Goal: Transaction & Acquisition: Purchase product/service

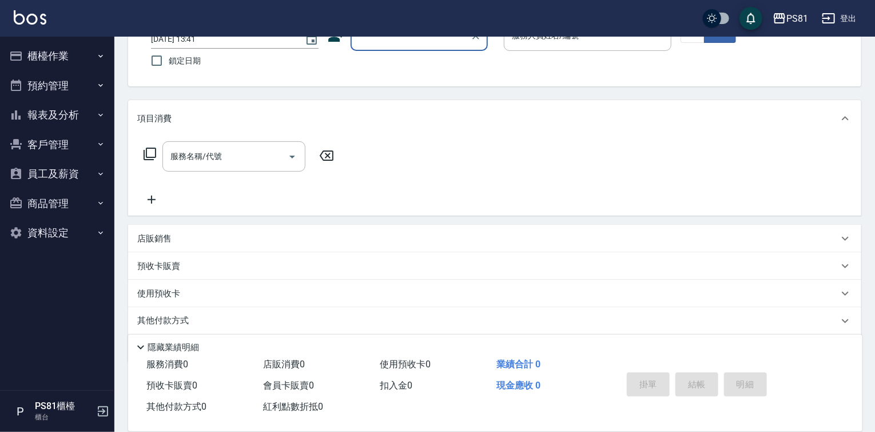
scroll to position [124, 0]
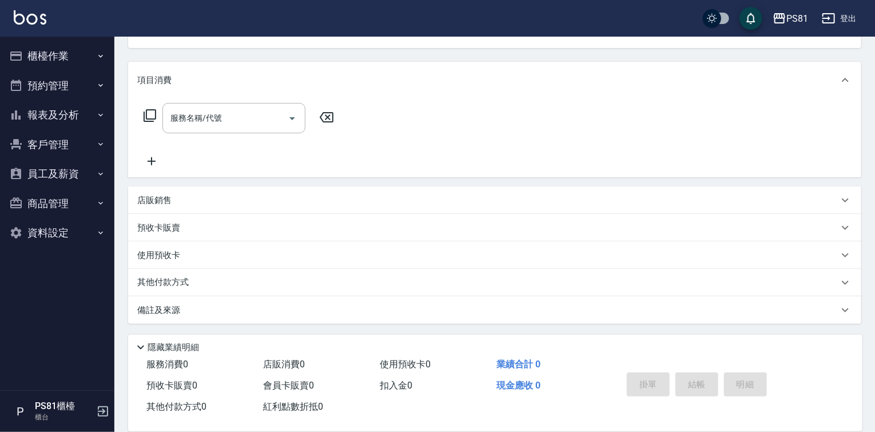
click at [192, 200] on div "店販銷售" at bounding box center [487, 201] width 701 height 12
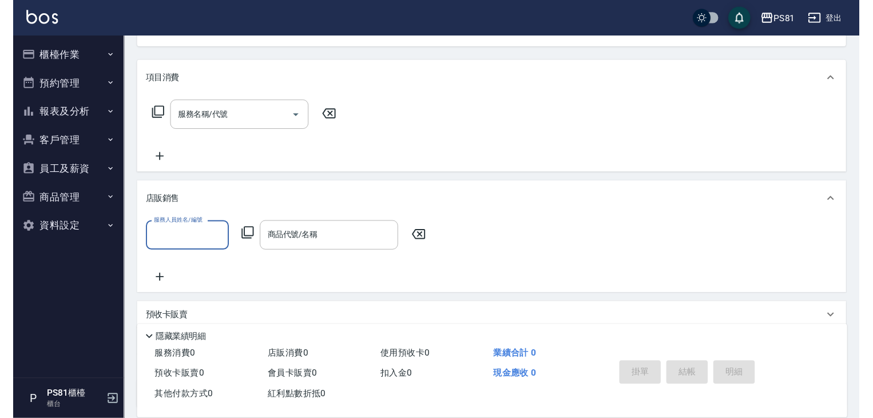
scroll to position [0, 0]
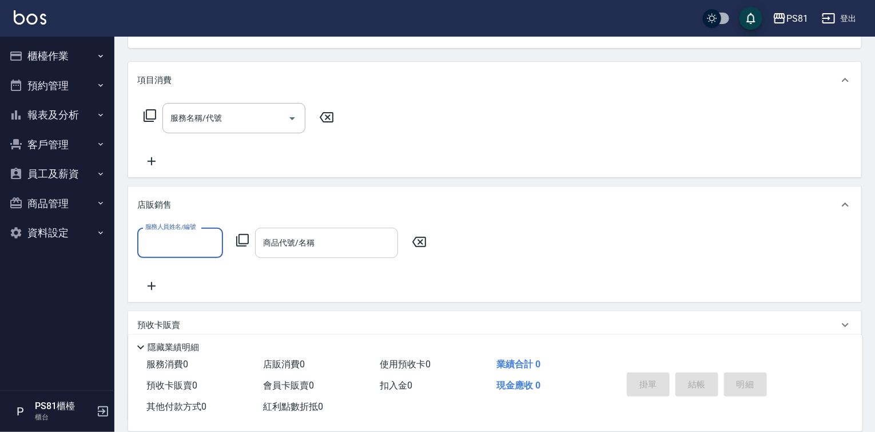
click at [320, 237] on input "商品代號/名稱" at bounding box center [326, 243] width 133 height 20
drag, startPoint x: 696, startPoint y: 77, endPoint x: 688, endPoint y: 75, distance: 8.8
click at [692, 76] on div "項目消費" at bounding box center [487, 80] width 701 height 12
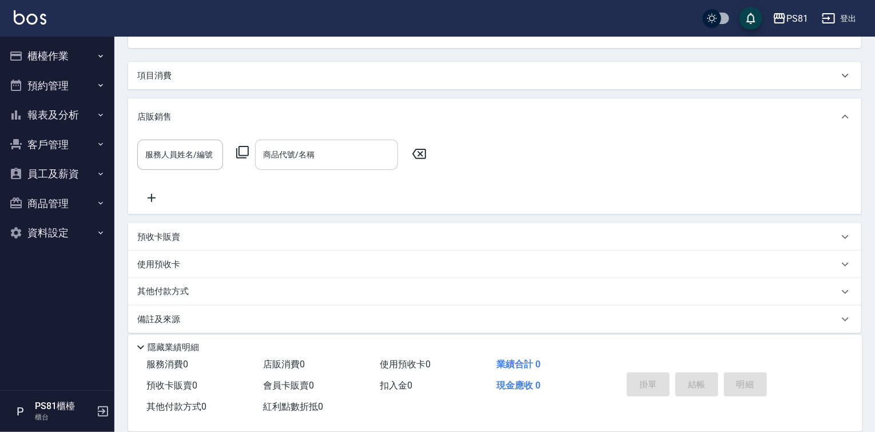
click at [316, 154] on input "商品代號/名稱" at bounding box center [326, 155] width 133 height 20
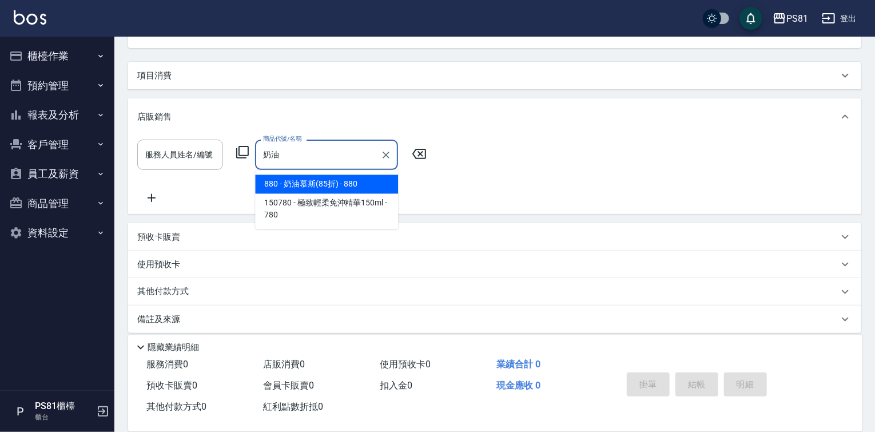
click at [371, 191] on span "880 - 奶油慕斯(85折) - 880" at bounding box center [326, 184] width 143 height 19
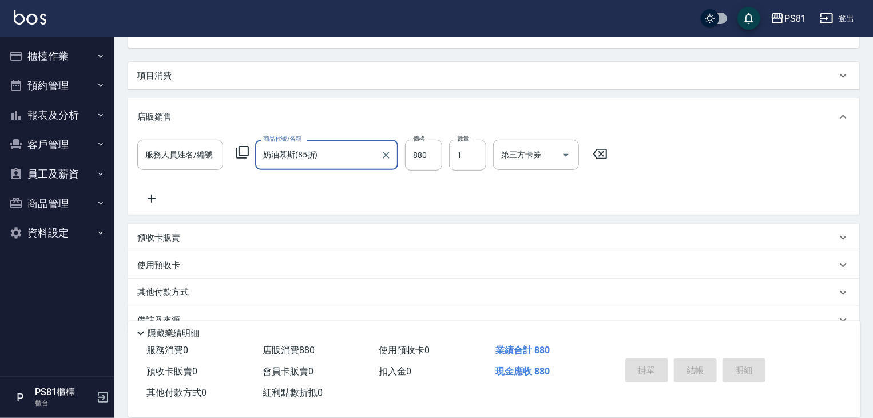
type input "奶油慕斯(85折)"
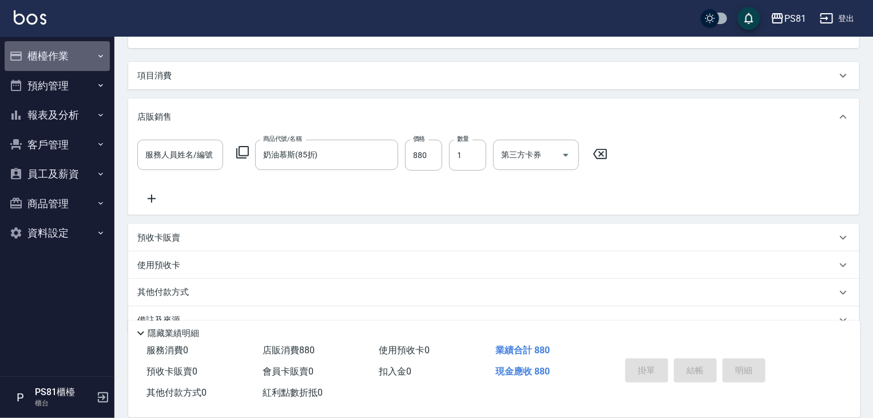
click at [73, 62] on button "櫃檯作業" at bounding box center [57, 56] width 105 height 30
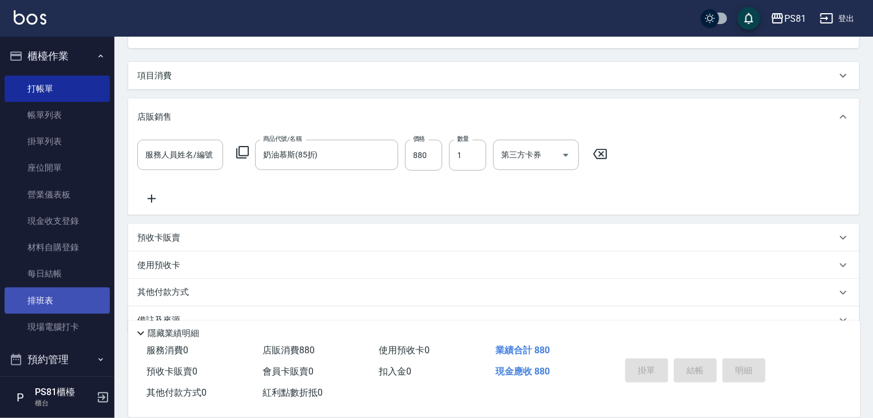
click at [61, 296] on link "排班表" at bounding box center [57, 300] width 105 height 26
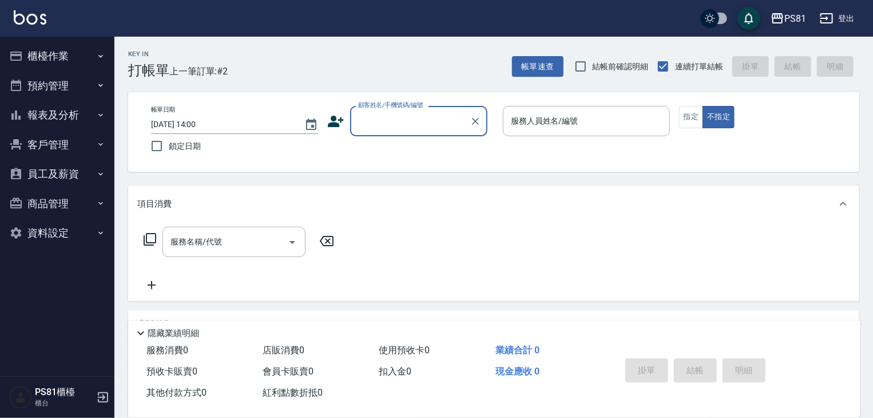
click at [58, 42] on button "櫃檯作業" at bounding box center [57, 56] width 105 height 30
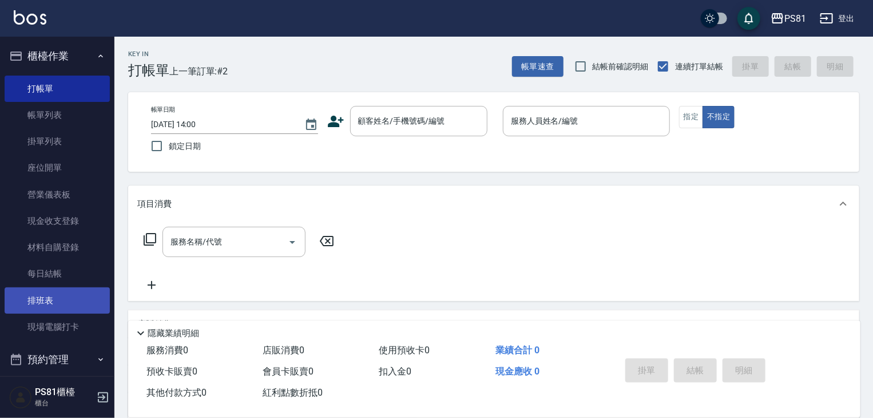
click at [81, 308] on link "排班表" at bounding box center [57, 300] width 105 height 26
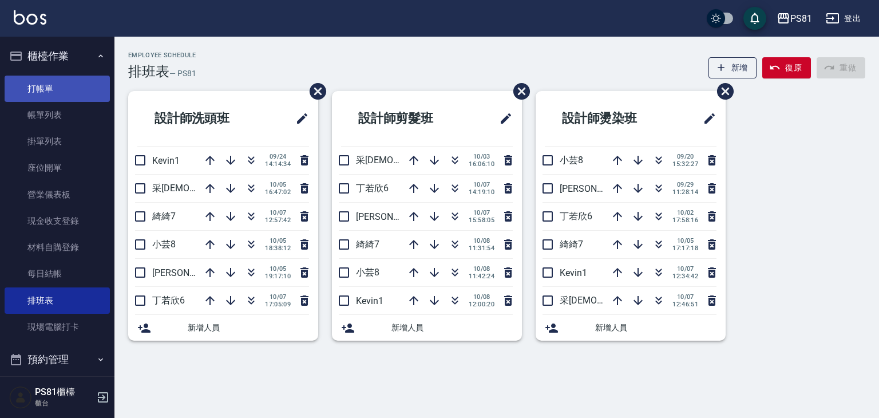
click at [80, 97] on link "打帳單" at bounding box center [57, 89] width 105 height 26
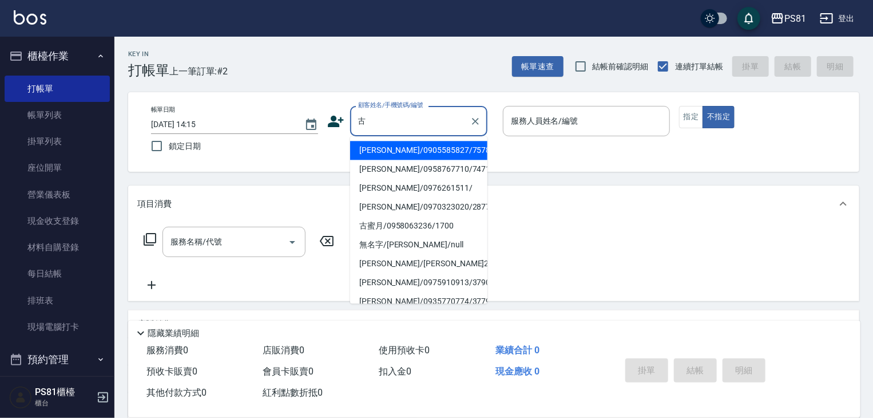
click at [397, 166] on li "[PERSON_NAME]/0958767710/7471" at bounding box center [418, 169] width 137 height 19
type input "[PERSON_NAME]/0958767710/7471"
type input "綺綺-7"
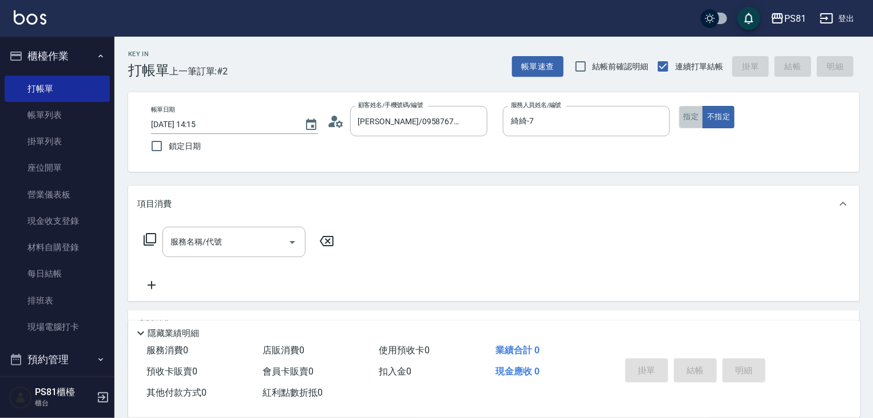
click at [691, 120] on button "指定" at bounding box center [691, 117] width 25 height 22
click at [202, 235] on div "服務名稱/代號 服務名稱/代號" at bounding box center [233, 242] width 143 height 30
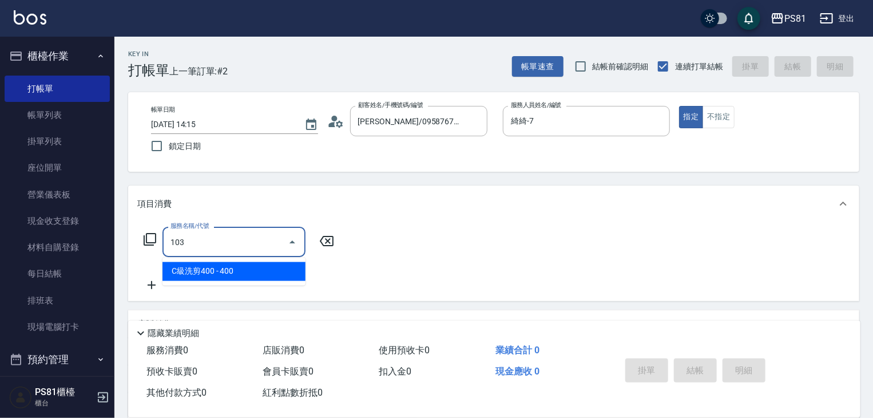
click at [221, 266] on span "C級洗剪400 - 400" at bounding box center [233, 271] width 143 height 19
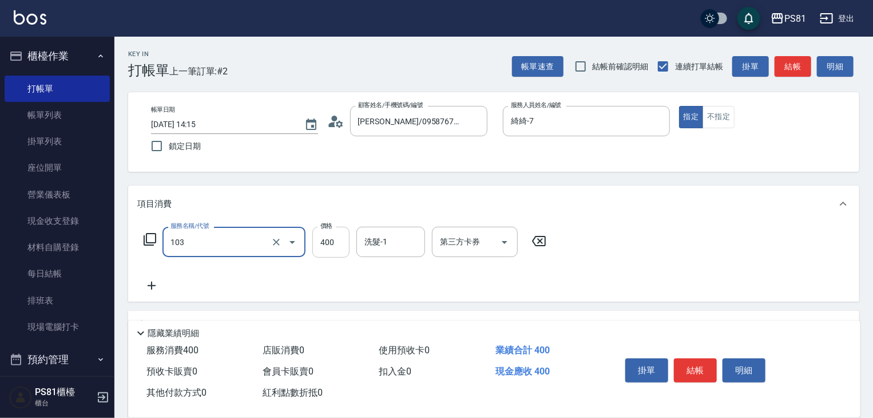
type input "C級洗剪400(103)"
click at [337, 250] on input "400" at bounding box center [330, 242] width 37 height 31
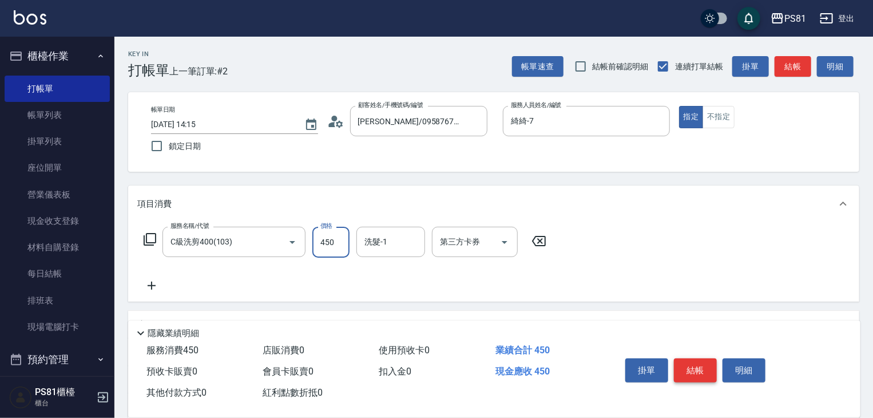
type input "450"
click at [691, 374] on button "結帳" at bounding box center [695, 370] width 43 height 24
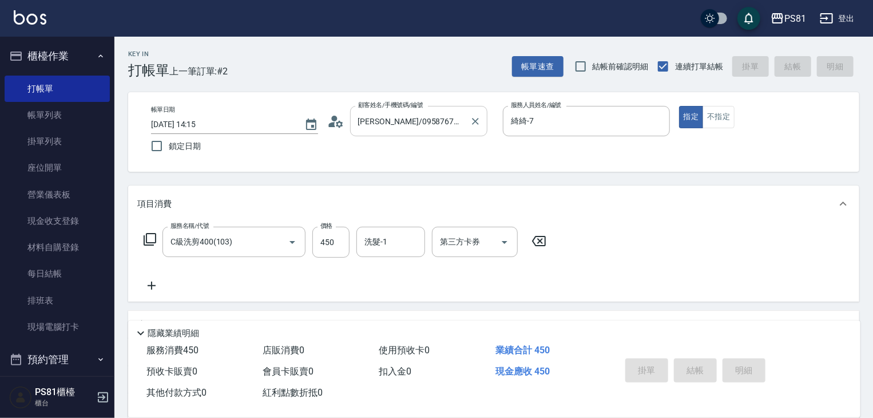
type input "[DATE] 14:16"
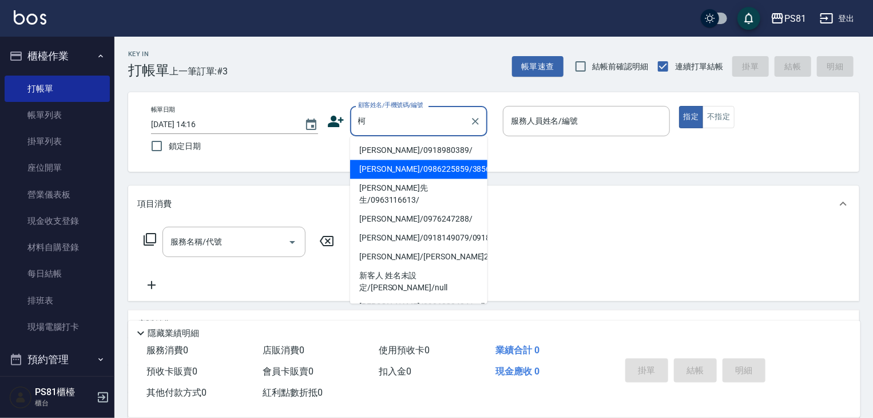
click at [417, 182] on li "[PERSON_NAME]先生/0963116613/" at bounding box center [418, 194] width 137 height 31
type input "[PERSON_NAME]先生/0963116613/"
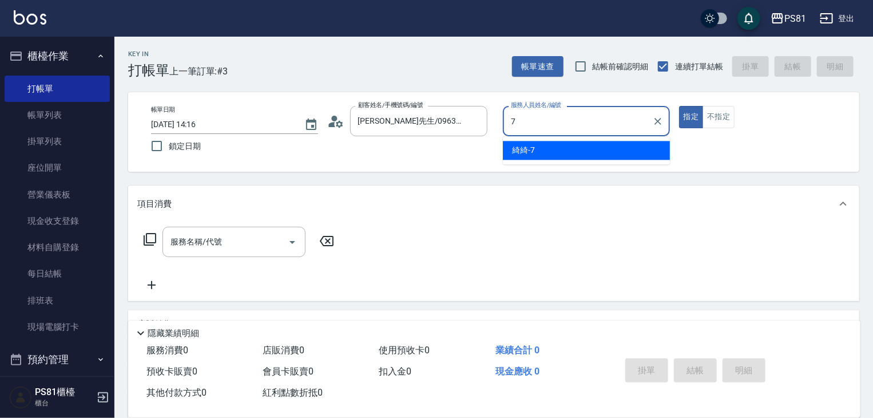
click at [572, 145] on div "綺綺 -7" at bounding box center [586, 150] width 167 height 19
type input "綺綺-7"
drag, startPoint x: 261, startPoint y: 241, endPoint x: 260, endPoint y: 235, distance: 5.8
click at [261, 237] on input "服務名稱/代號" at bounding box center [226, 242] width 116 height 20
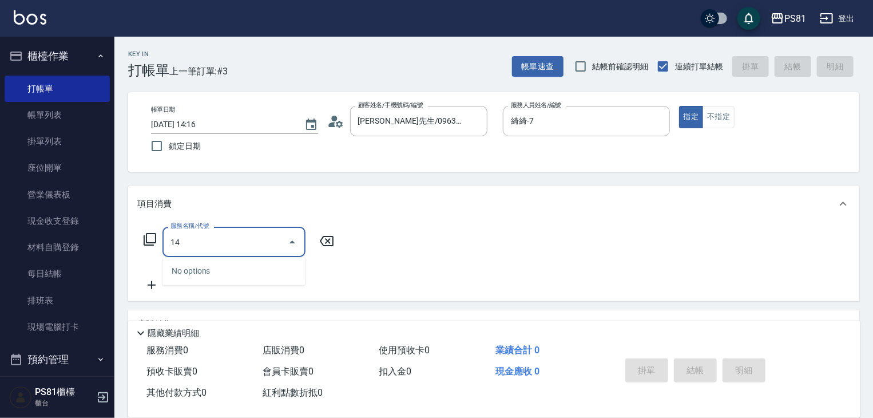
click at [260, 250] on input "14" at bounding box center [226, 242] width 116 height 20
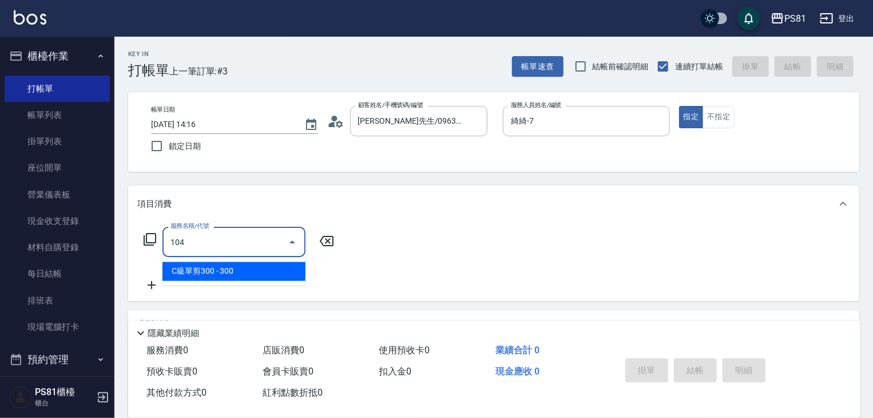
click at [254, 266] on span "C級單剪300 - 300" at bounding box center [233, 271] width 143 height 19
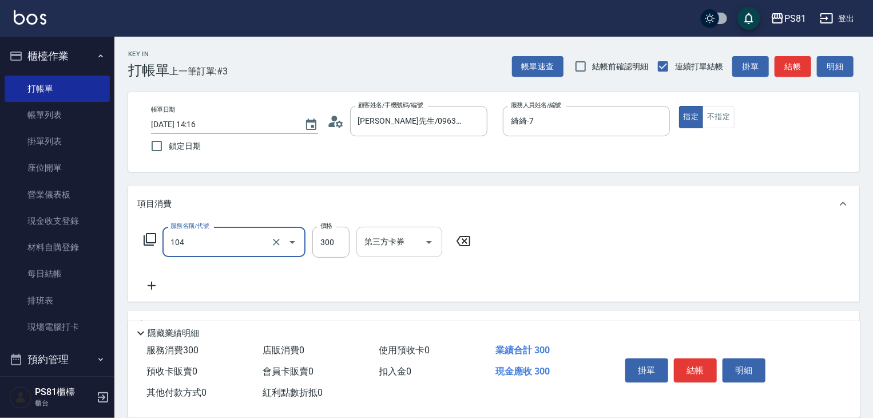
type input "C級單剪300(104)"
click at [362, 244] on input "第三方卡券" at bounding box center [391, 242] width 58 height 20
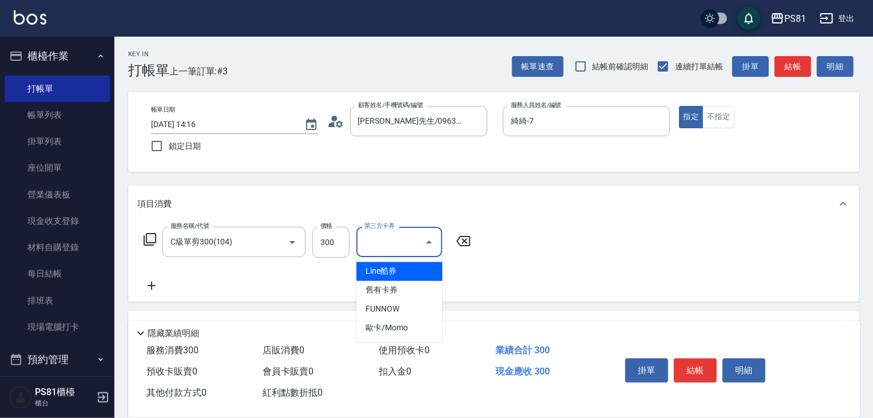
click at [351, 245] on div "服務名稱/代號 C級單剪300(104) 服務名稱/代號 價格 300 價格 第三方卡券 第三方卡券" at bounding box center [307, 242] width 340 height 31
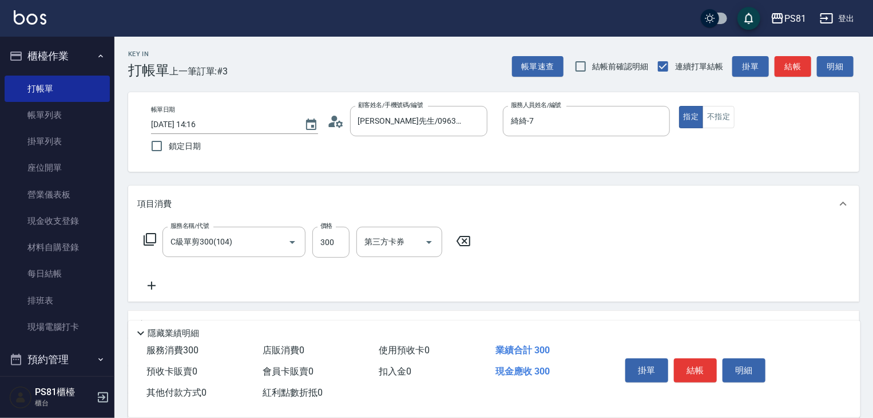
click at [350, 247] on div "服務名稱/代號 C級單剪300(104) 服務名稱/代號 價格 300 價格 第三方卡券 第三方卡券" at bounding box center [307, 242] width 340 height 31
click at [345, 250] on input "300" at bounding box center [330, 242] width 37 height 31
type input "350"
click at [700, 363] on button "結帳" at bounding box center [695, 370] width 43 height 24
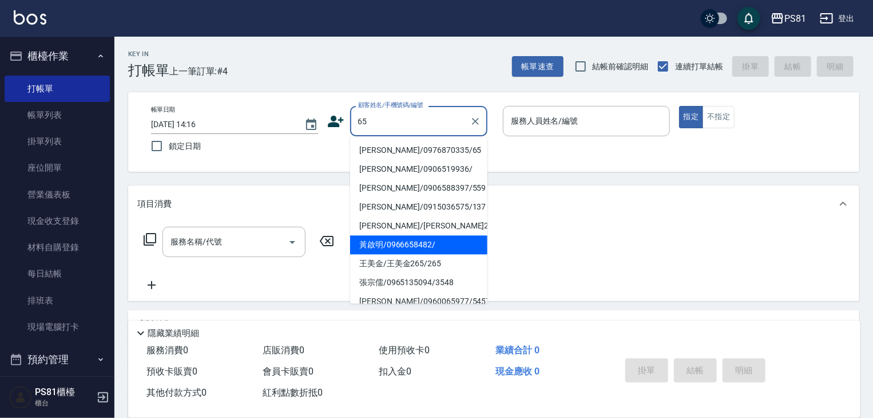
drag, startPoint x: 403, startPoint y: 250, endPoint x: 406, endPoint y: 245, distance: 5.9
click at [403, 250] on li "黃啟明/0966658482/" at bounding box center [418, 244] width 137 height 19
type input "黃啟明/0966658482/"
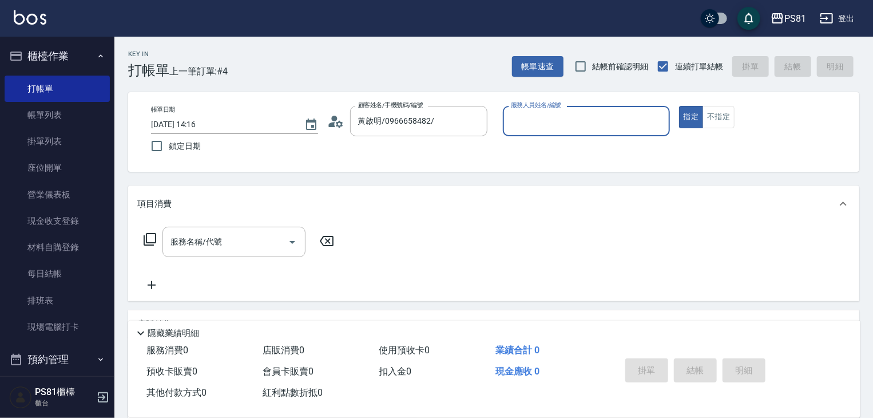
type input "[DEMOGRAPHIC_DATA]-2"
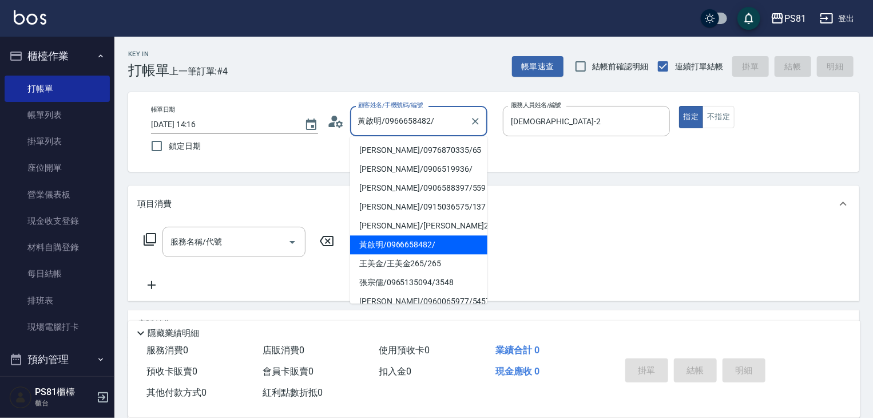
click at [434, 126] on input "黃啟明/0966658482/" at bounding box center [410, 121] width 110 height 20
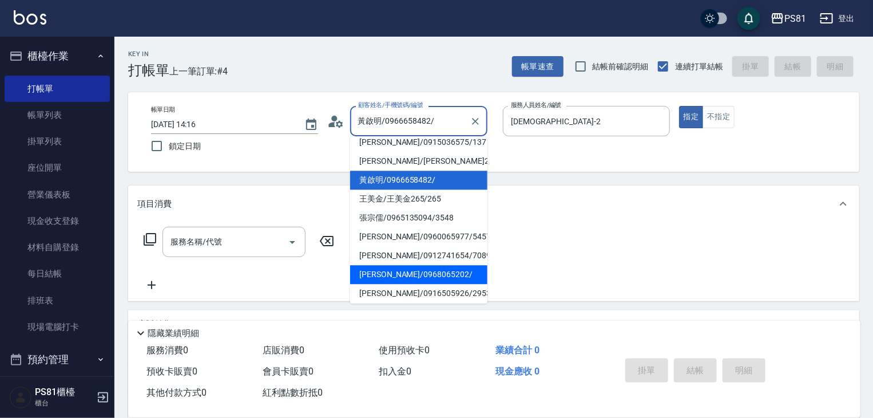
scroll to position [114, 0]
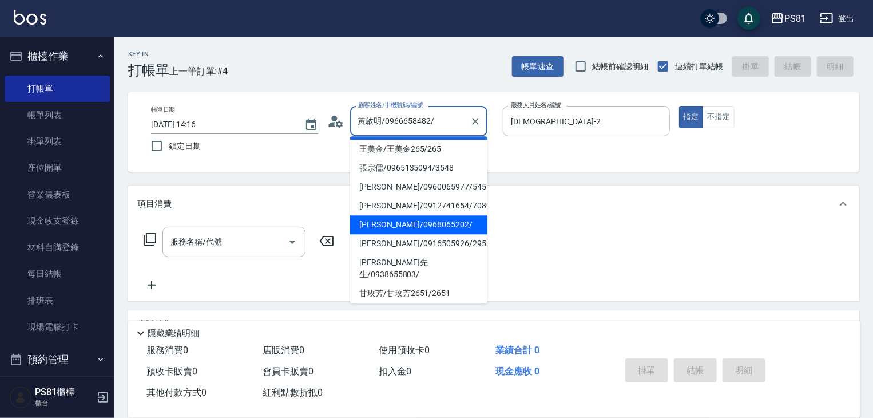
click at [434, 233] on li "[PERSON_NAME]/0968065202/" at bounding box center [418, 224] width 137 height 19
type input "[PERSON_NAME]/0968065202/"
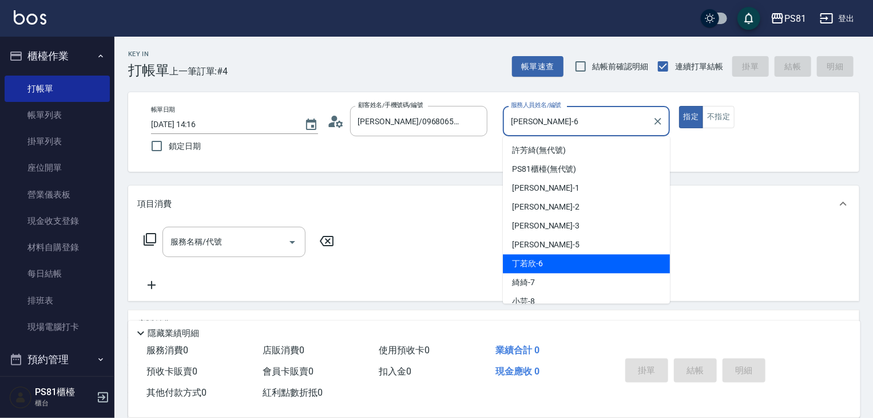
click at [540, 117] on input "[PERSON_NAME]-6" at bounding box center [578, 121] width 140 height 20
click at [541, 118] on input "[PERSON_NAME]-6" at bounding box center [578, 121] width 140 height 20
click at [542, 118] on input "[PERSON_NAME]-6" at bounding box center [578, 121] width 140 height 20
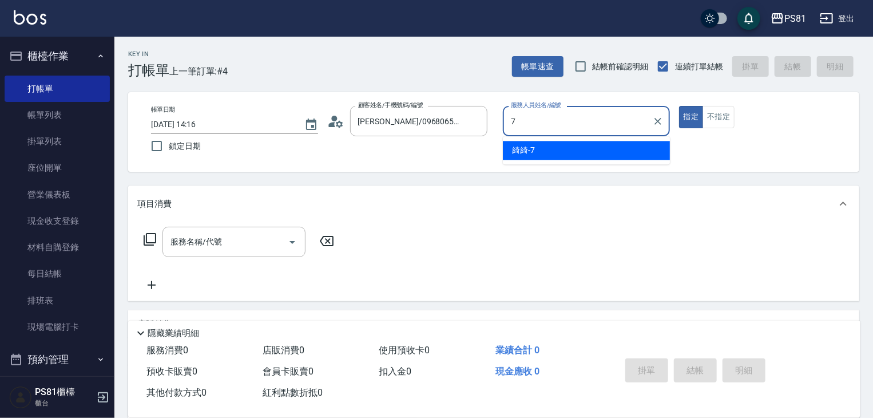
click at [532, 138] on ul "綺綺 -7" at bounding box center [586, 150] width 167 height 28
click at [530, 143] on div "綺綺 -7" at bounding box center [586, 150] width 167 height 19
type input "綺綺-7"
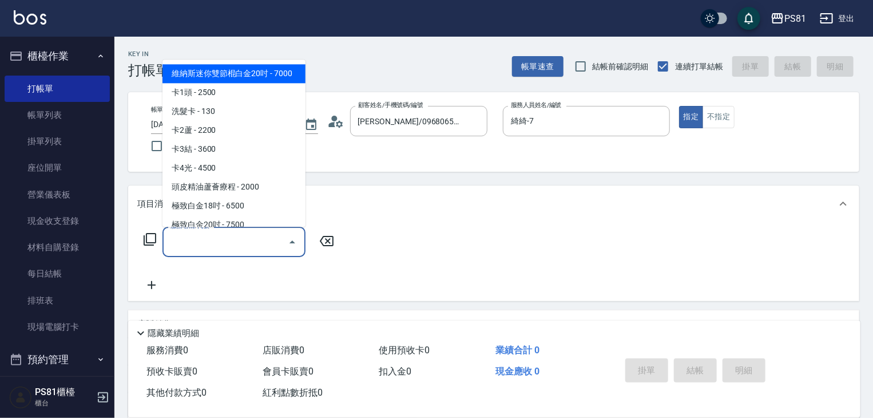
drag, startPoint x: 256, startPoint y: 249, endPoint x: 252, endPoint y: 243, distance: 7.8
click at [255, 248] on input "服務名稱/代號" at bounding box center [226, 242] width 116 height 20
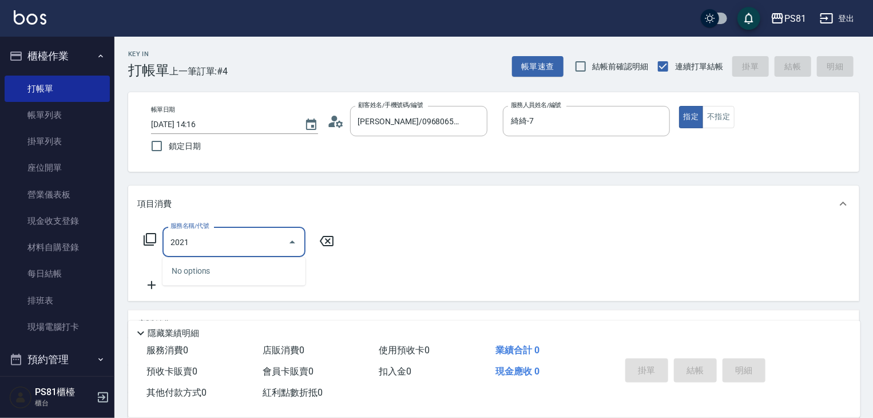
click at [241, 243] on input "2021" at bounding box center [226, 242] width 116 height 20
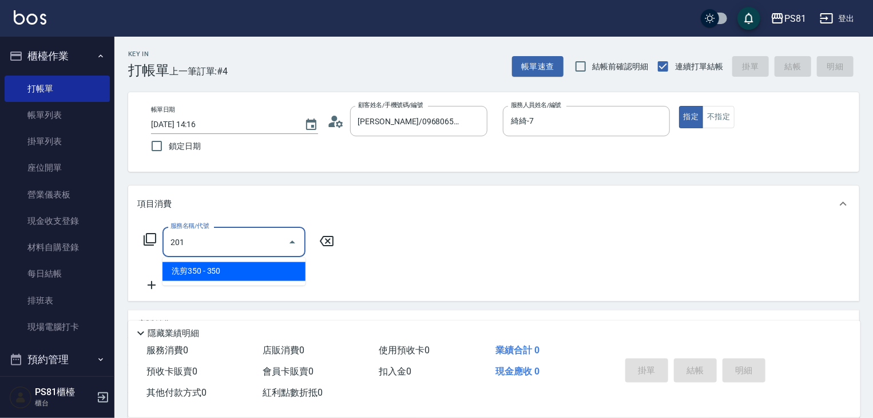
click at [240, 269] on span "洗剪350 - 350" at bounding box center [233, 271] width 143 height 19
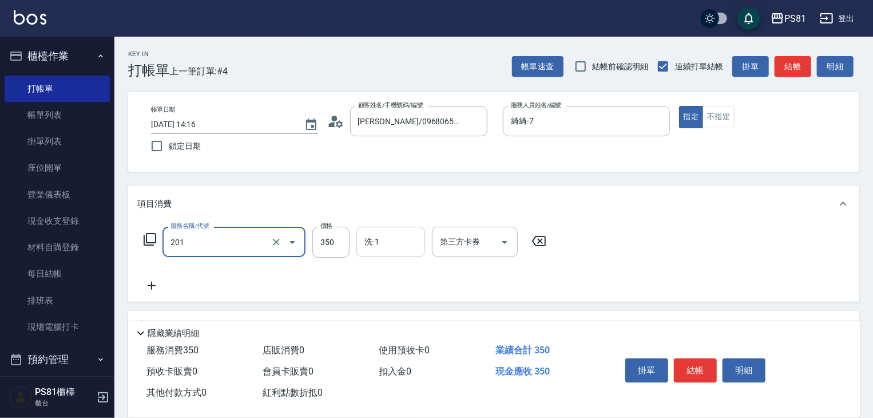
click at [360, 237] on div "洗-1" at bounding box center [390, 242] width 69 height 30
type input "洗剪350(201)"
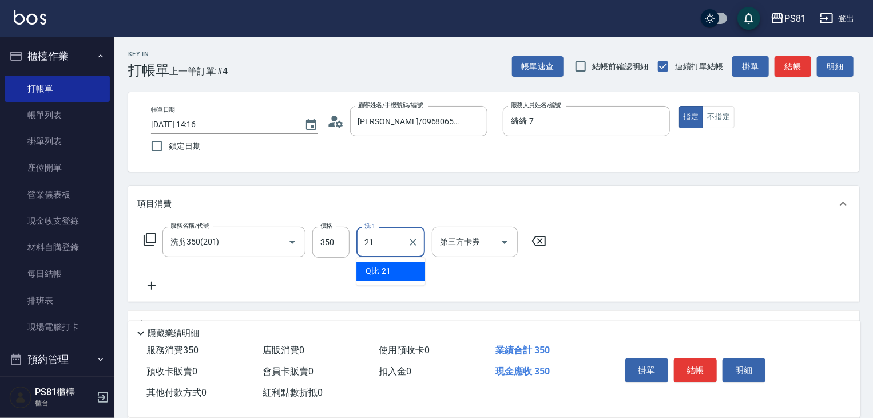
click at [380, 265] on span "Q比 -21" at bounding box center [378, 271] width 25 height 12
click at [378, 248] on input "Q比-21" at bounding box center [382, 242] width 41 height 20
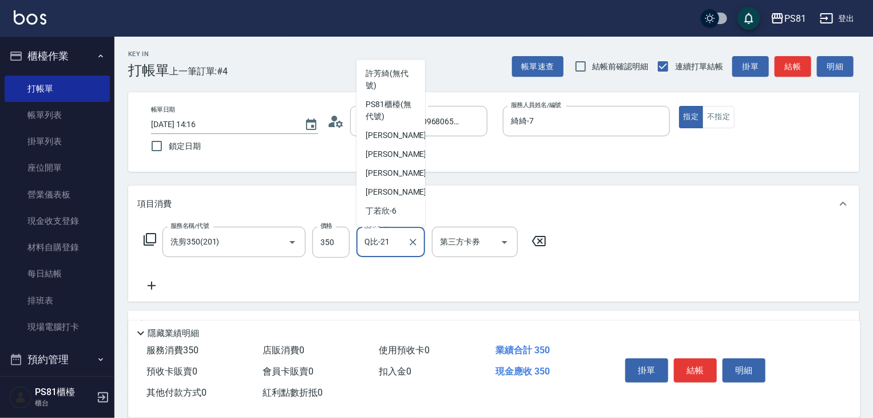
scroll to position [88, 0]
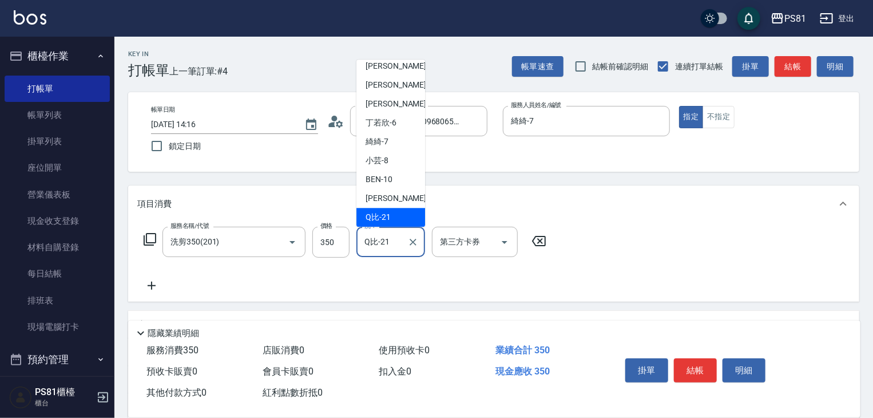
click at [378, 248] on input "Q比-21" at bounding box center [382, 242] width 41 height 20
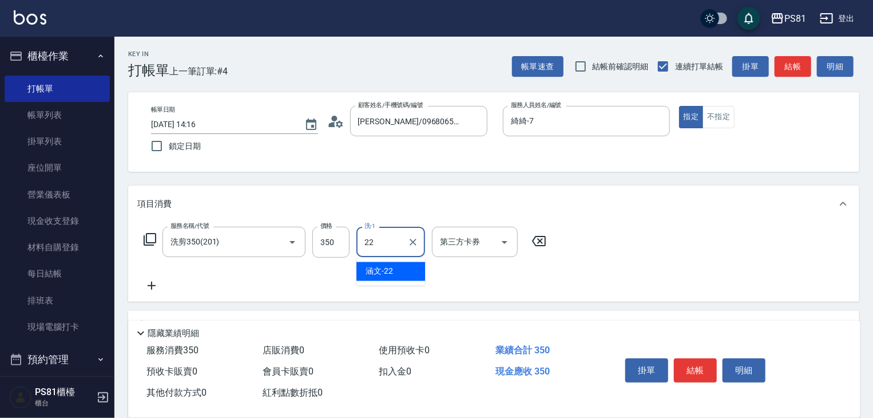
click at [399, 262] on div "涵文 -22" at bounding box center [390, 271] width 69 height 19
type input "涵文-22"
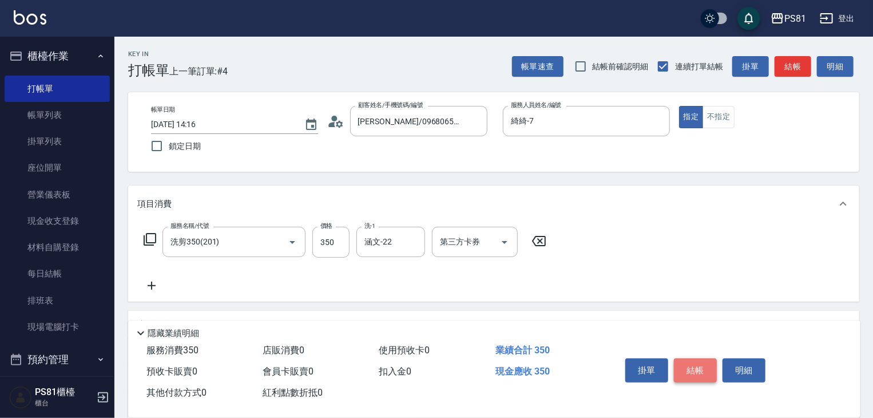
click at [688, 362] on button "結帳" at bounding box center [695, 370] width 43 height 24
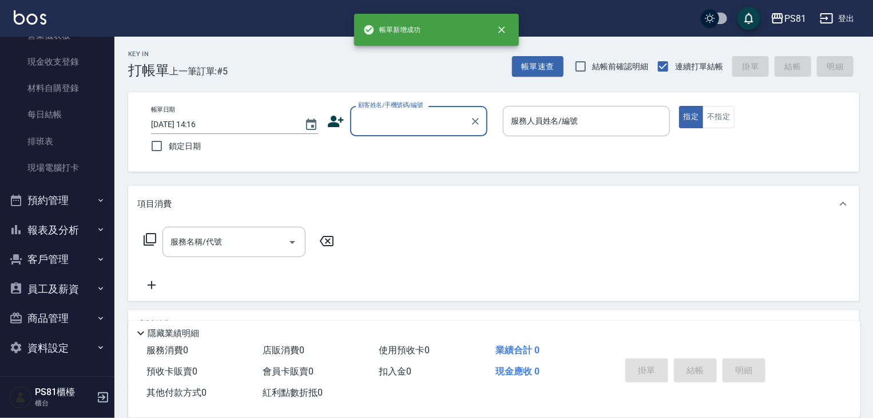
click at [70, 231] on button "報表及分析" at bounding box center [57, 230] width 105 height 30
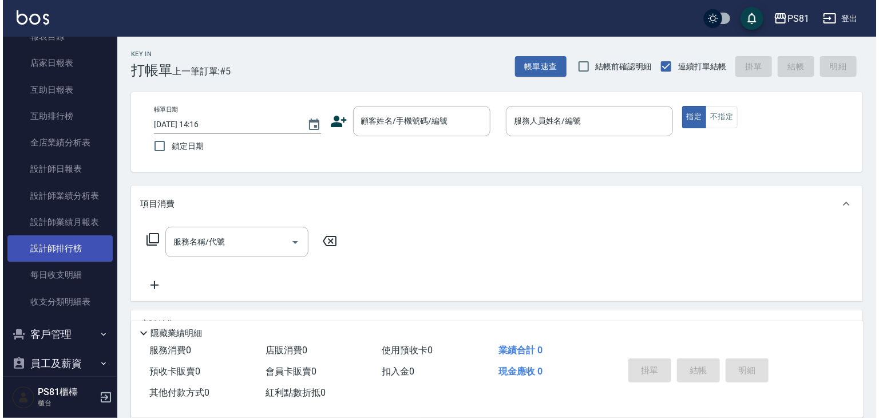
scroll to position [388, 0]
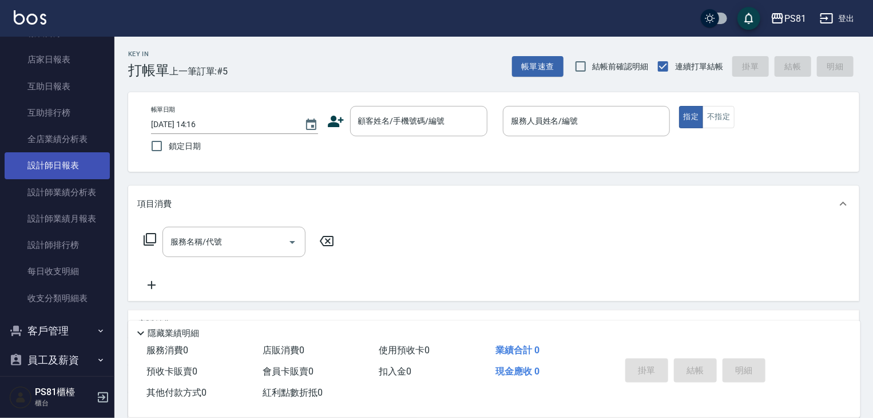
click at [92, 167] on link "設計師日報表" at bounding box center [57, 165] width 105 height 26
